Goal: Book appointment/travel/reservation

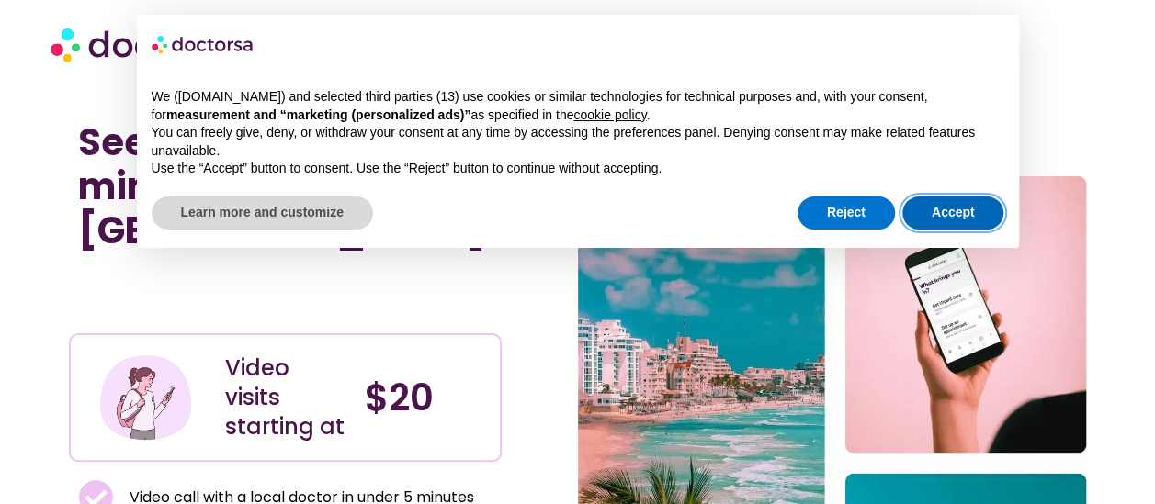
click at [962, 220] on button "Accept" at bounding box center [953, 213] width 102 height 33
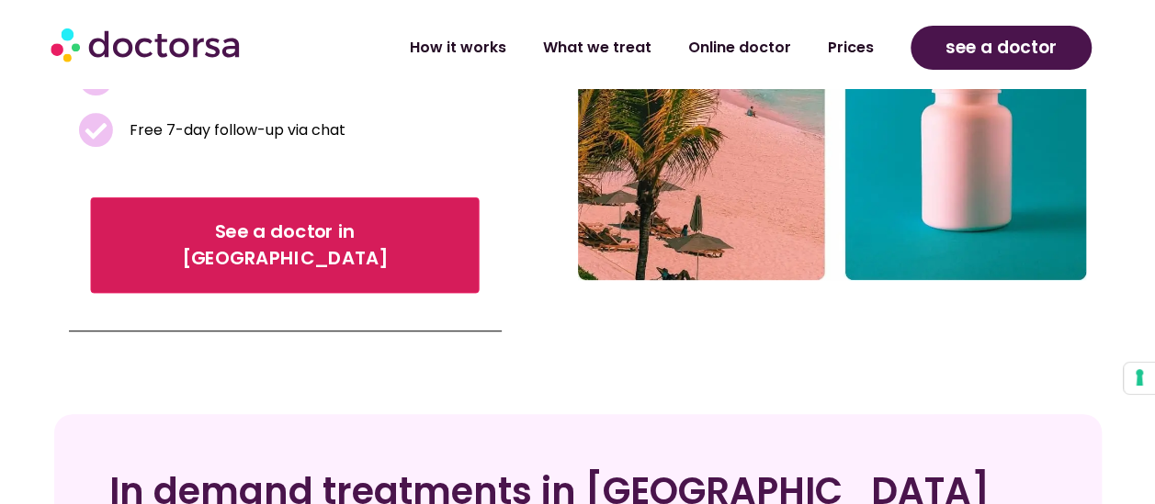
scroll to position [459, 0]
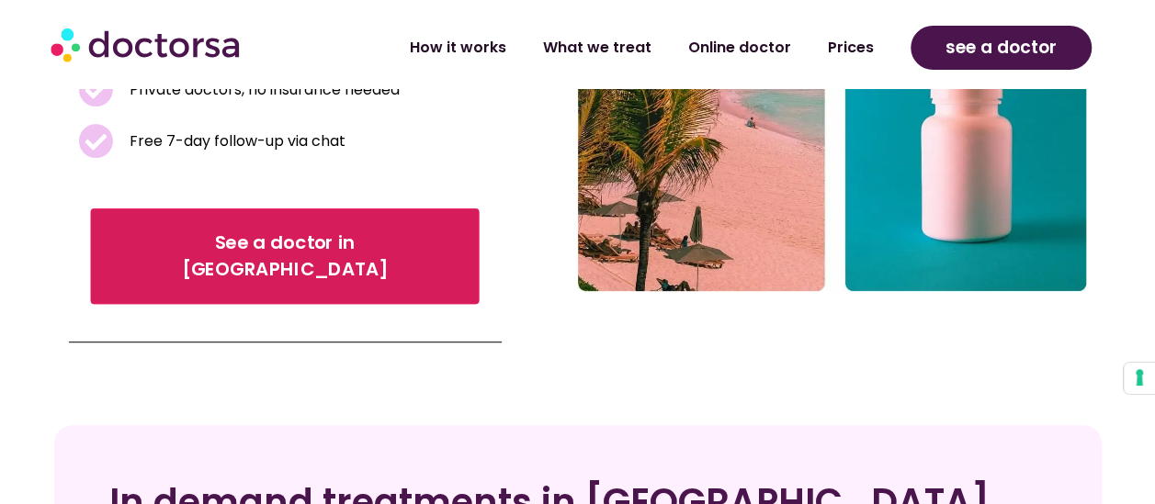
click at [174, 230] on span "See a doctor in Brazil" at bounding box center [285, 256] width 337 height 53
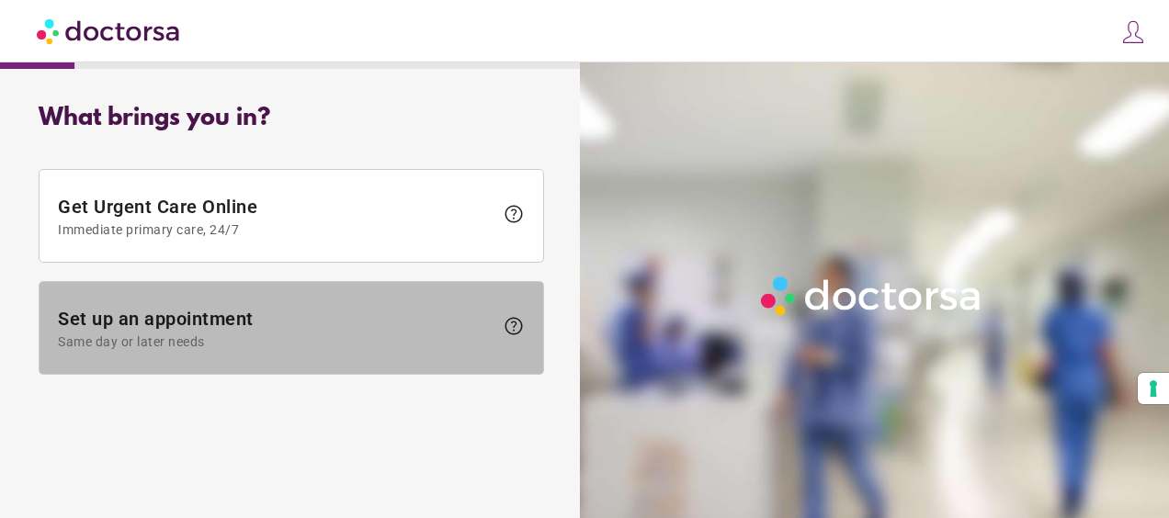
click at [359, 334] on span "Same day or later needs" at bounding box center [275, 341] width 435 height 15
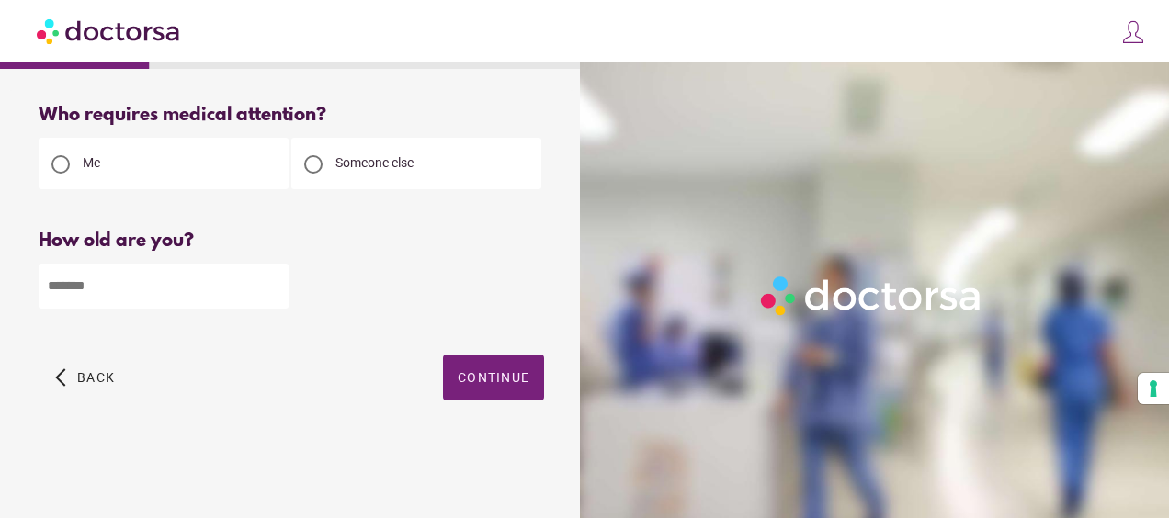
click at [130, 297] on input "number" at bounding box center [164, 286] width 250 height 45
type input "**"
click at [485, 385] on span "Continue" at bounding box center [493, 377] width 72 height 15
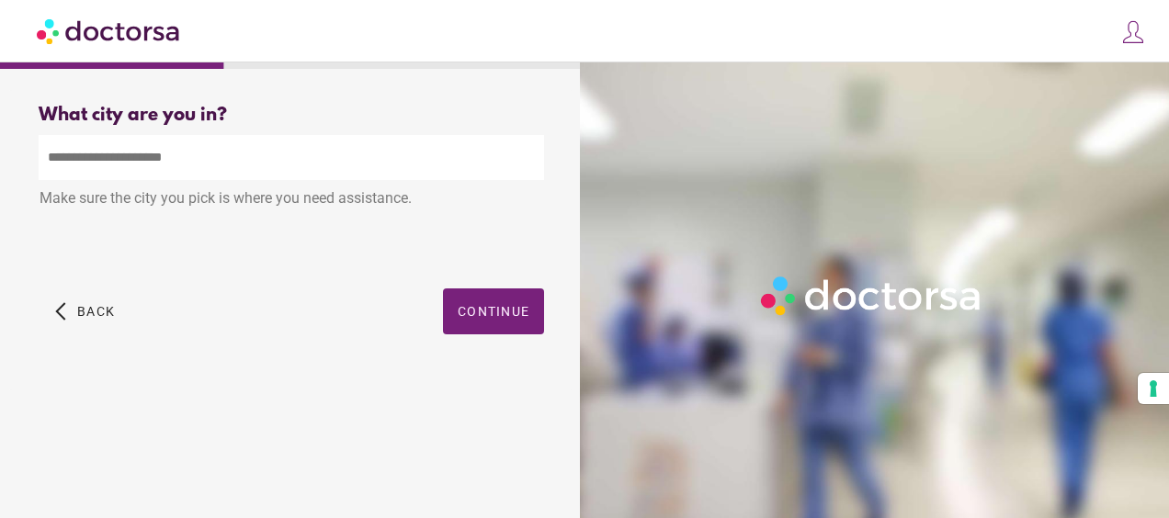
click at [119, 161] on input "text" at bounding box center [291, 157] width 505 height 45
click at [399, 340] on div "arrow_back_ios Back Continue" at bounding box center [291, 324] width 505 height 73
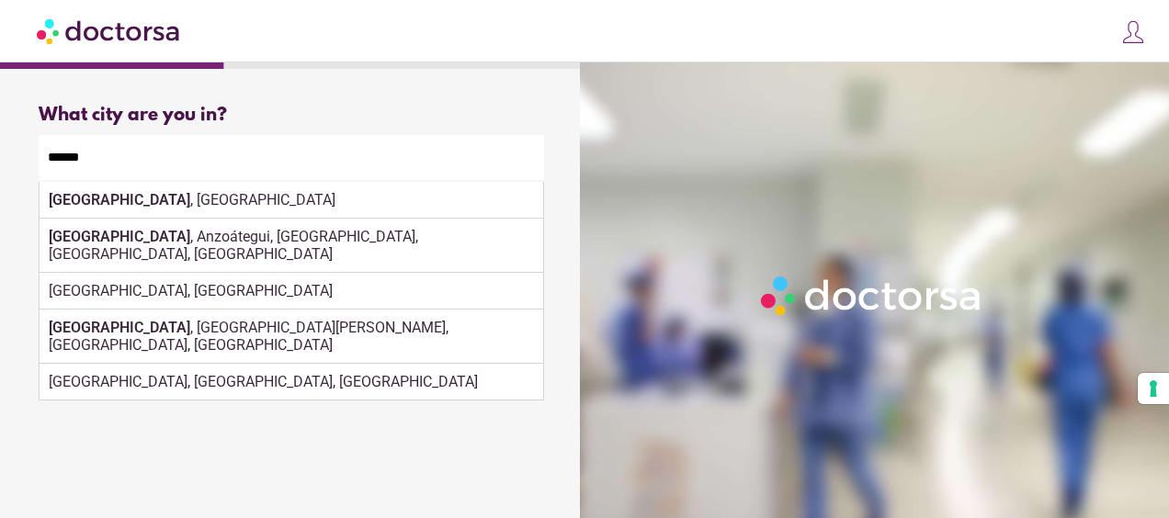
click at [184, 403] on div "What brings you in? Get Urgent Care Online Immediate primary care, 24/7 help Se…" at bounding box center [291, 283] width 564 height 386
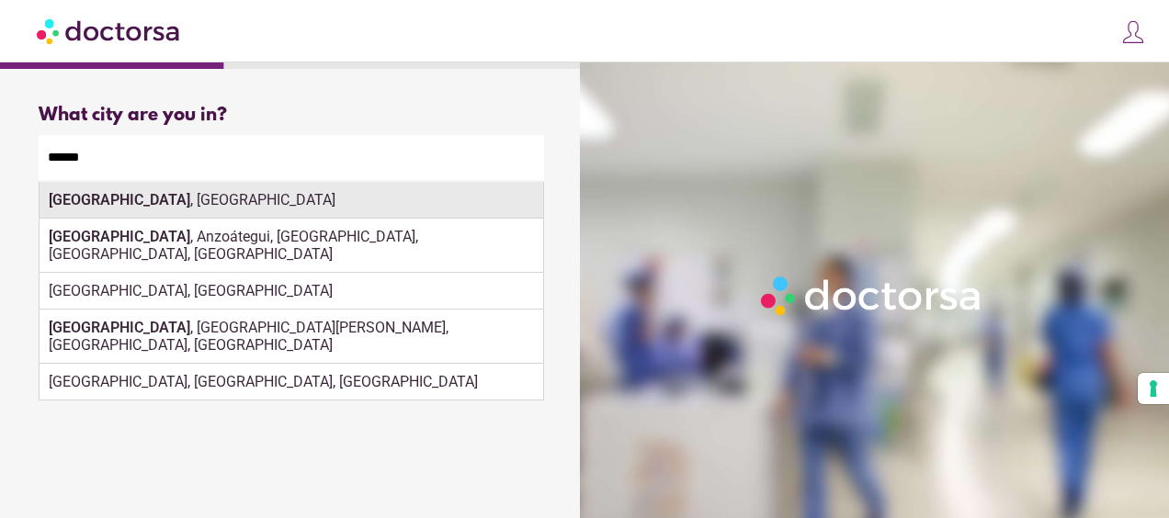
click at [119, 200] on div "[GEOGRAPHIC_DATA] , [GEOGRAPHIC_DATA]" at bounding box center [291, 200] width 503 height 37
type input "**********"
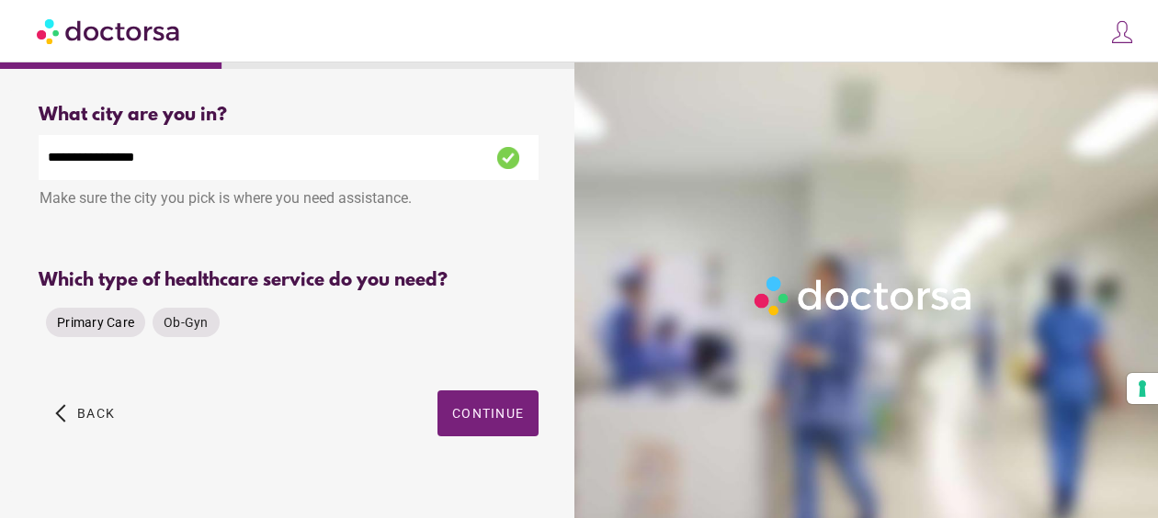
click at [97, 329] on span "Primary Care" at bounding box center [95, 322] width 77 height 15
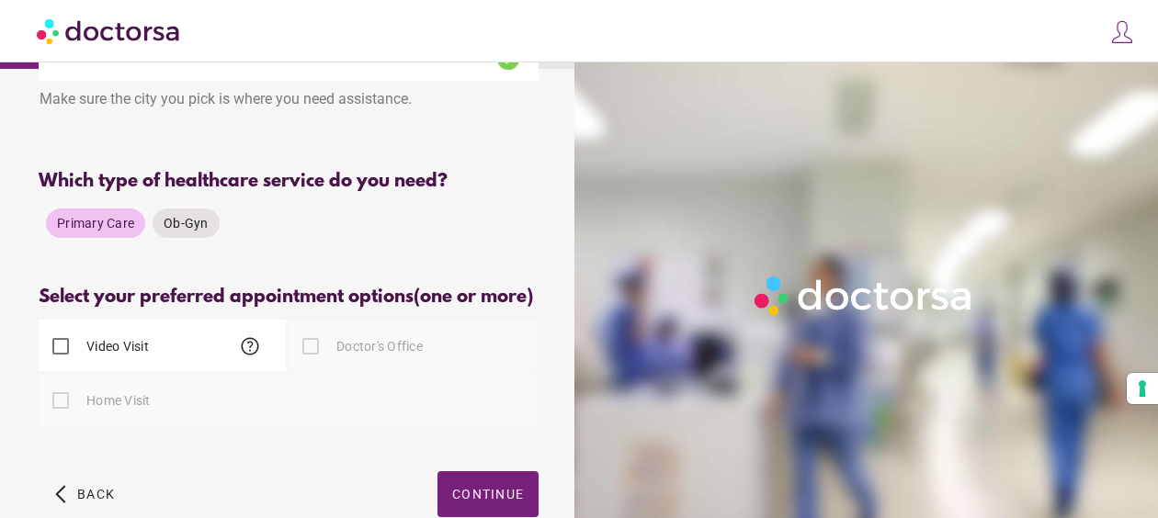
scroll to position [226, 0]
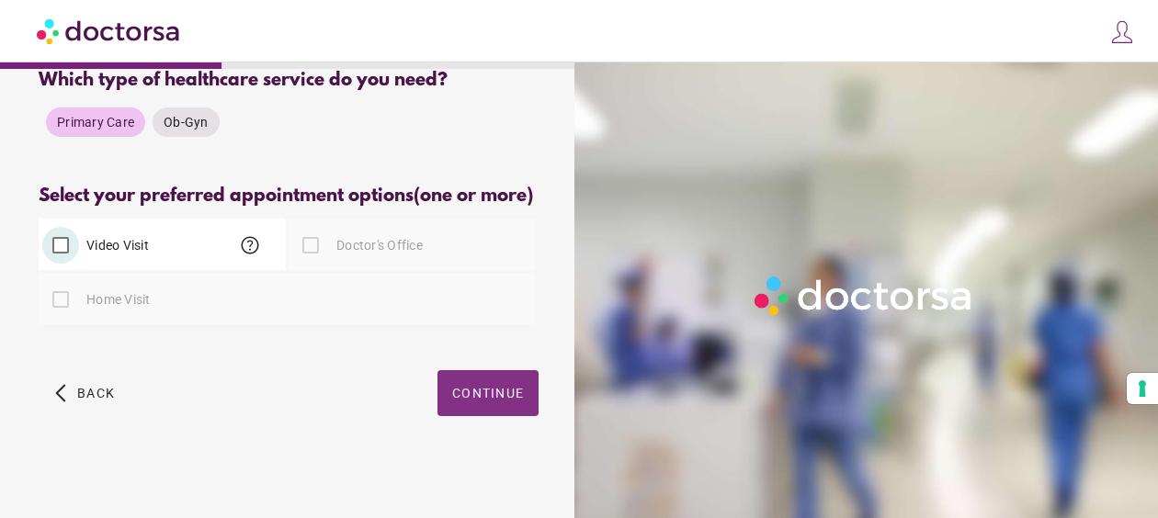
click at [461, 381] on span "button" at bounding box center [487, 393] width 101 height 46
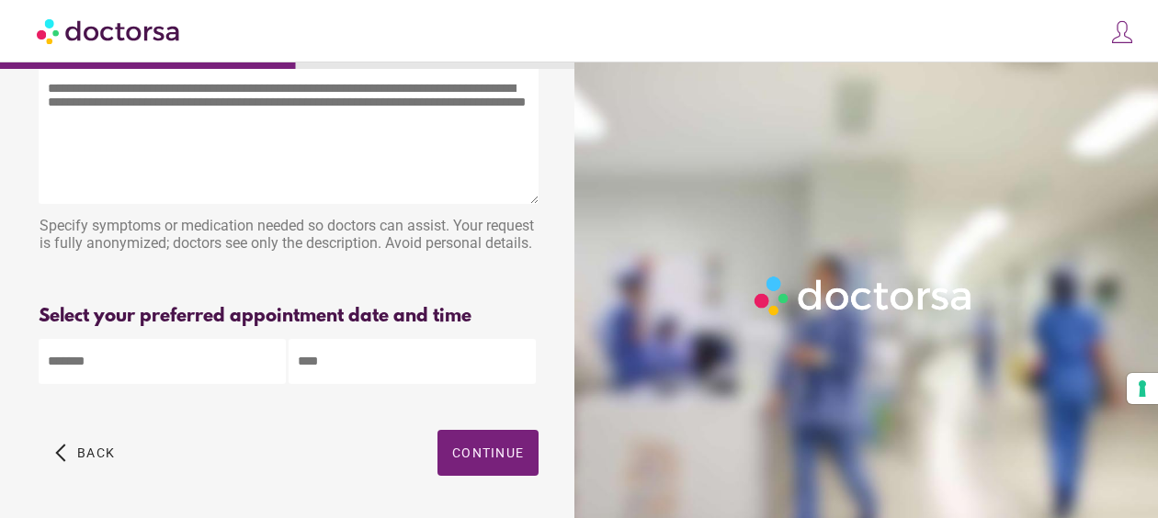
scroll to position [0, 0]
